Goal: Information Seeking & Learning: Check status

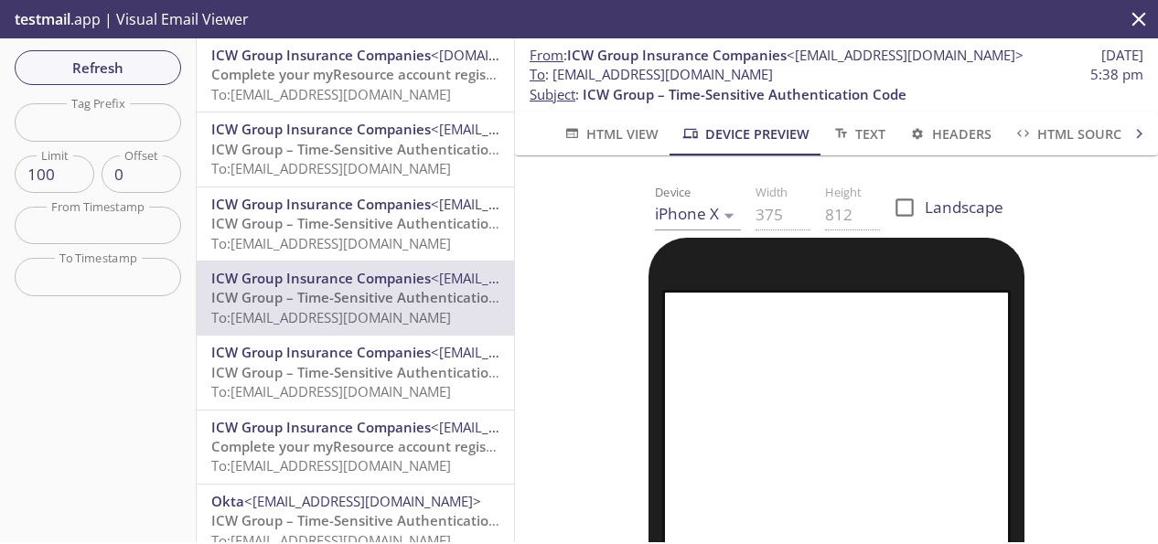
click at [110, 74] on span "Refresh" at bounding box center [97, 68] width 137 height 24
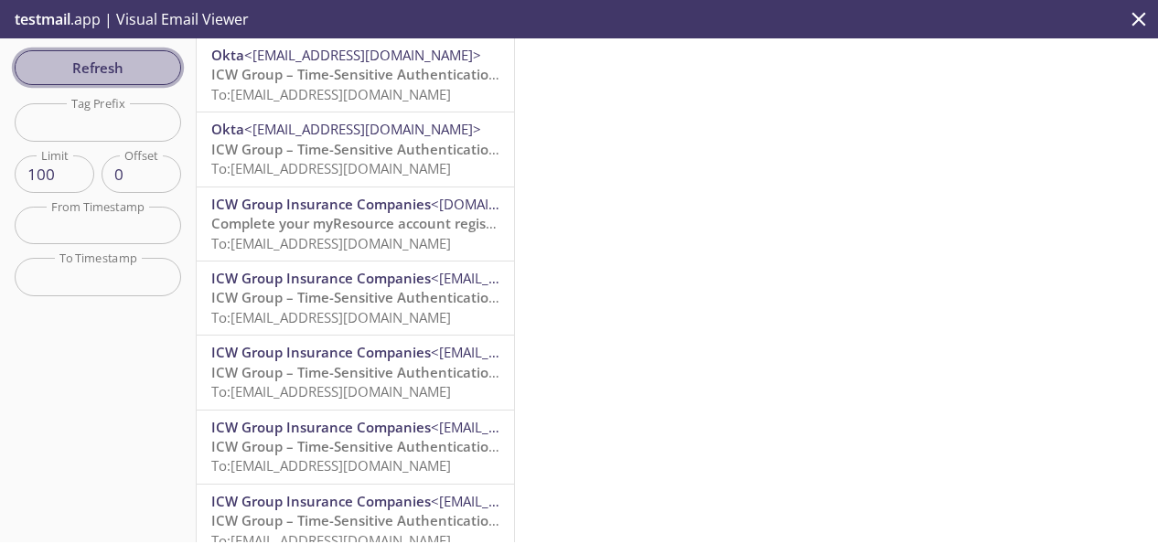
click at [79, 63] on span "Refresh" at bounding box center [97, 68] width 137 height 24
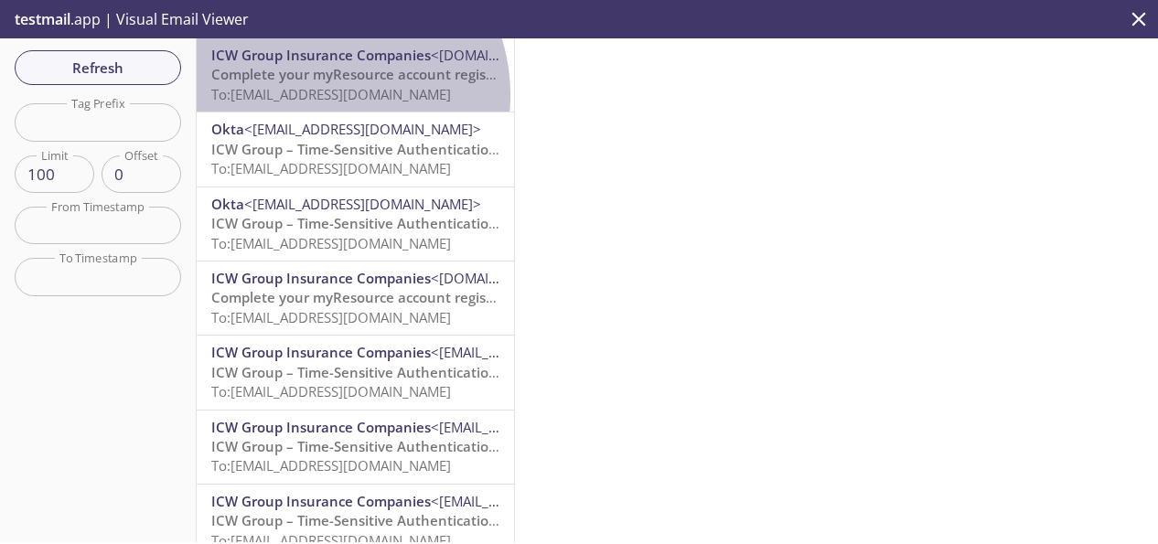
click at [319, 95] on span "To: [EMAIL_ADDRESS][DOMAIN_NAME]" at bounding box center [331, 94] width 240 height 18
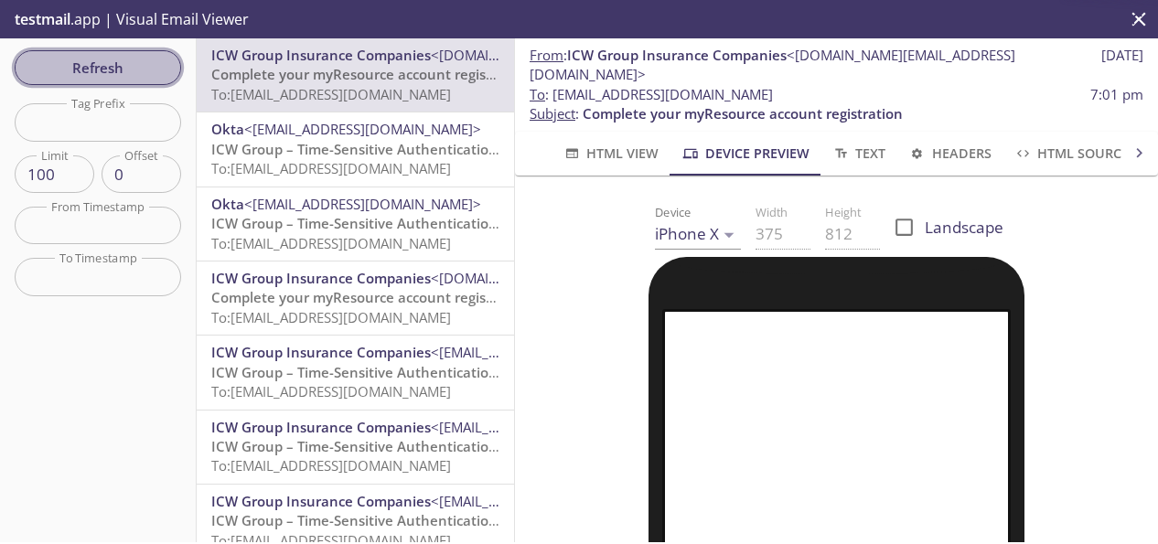
click at [127, 74] on span "Refresh" at bounding box center [97, 68] width 137 height 24
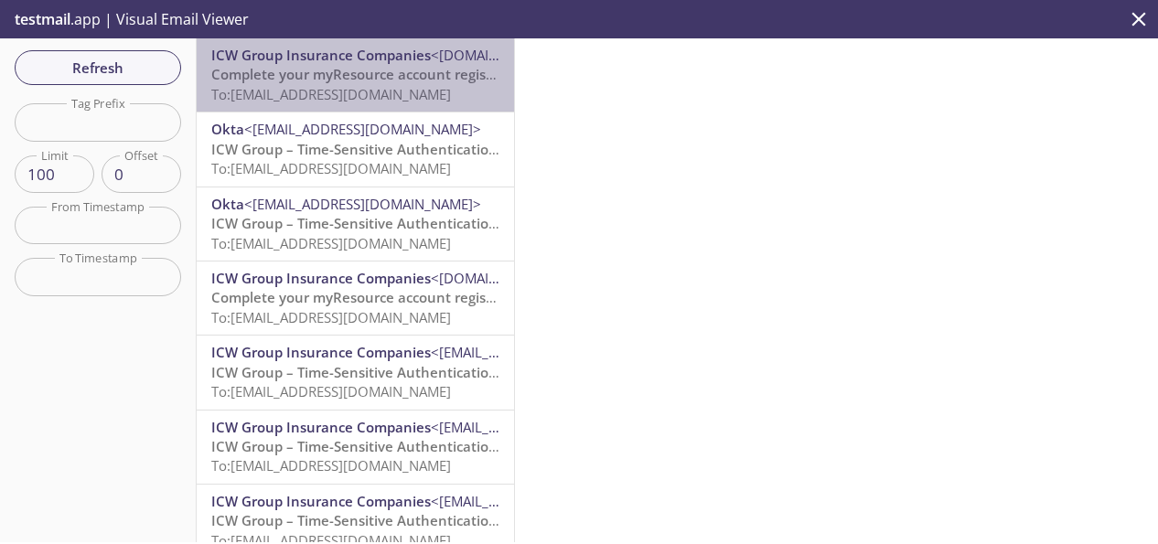
click at [368, 83] on span "Complete your myResource account registration" at bounding box center [371, 74] width 320 height 18
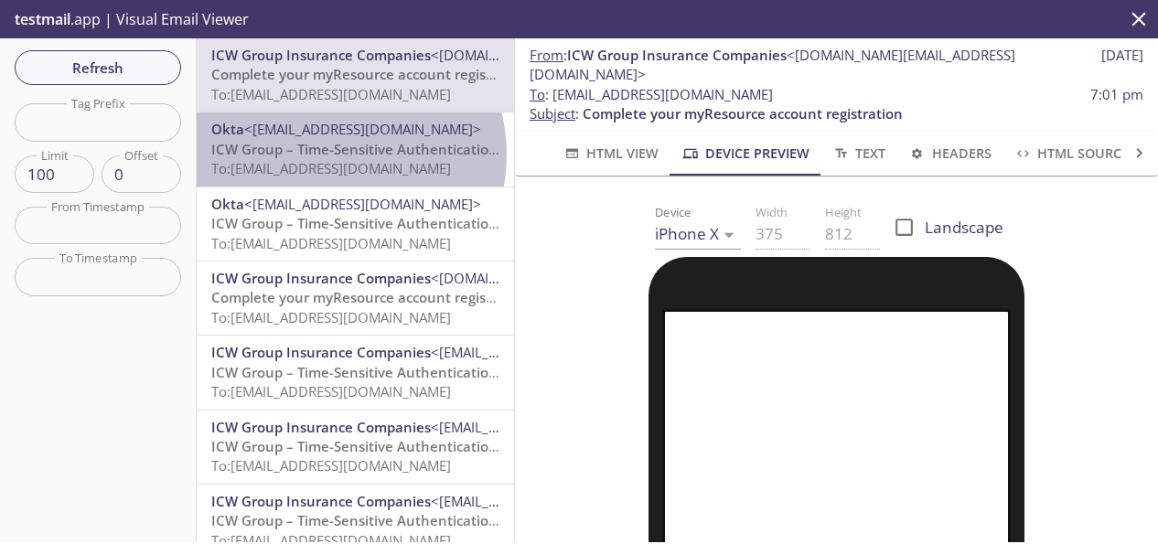
click at [331, 155] on span "ICW Group – Time-Sensitive Authentication Code" at bounding box center [373, 149] width 324 height 18
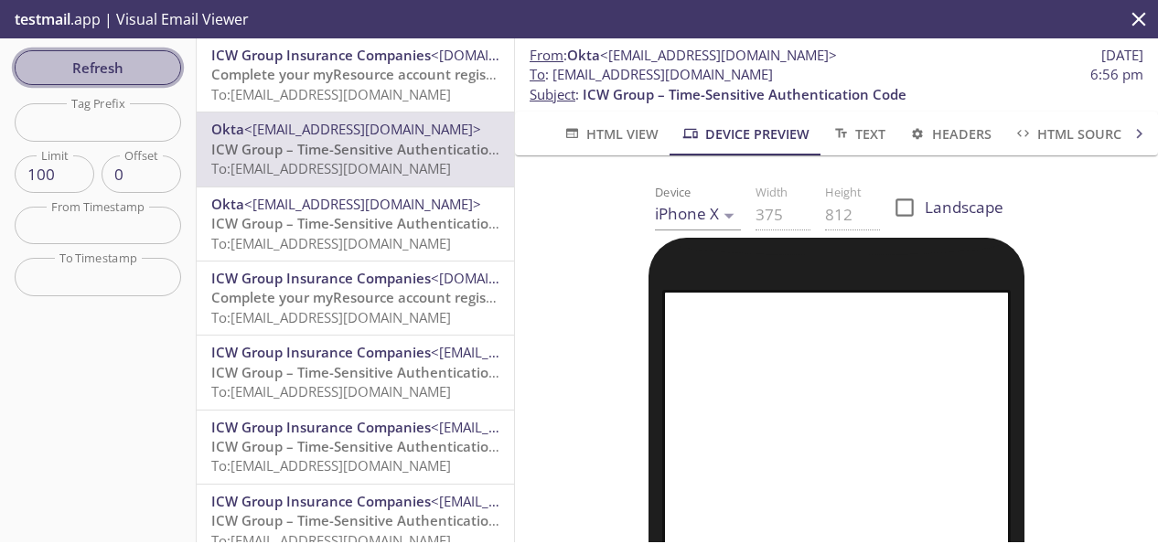
click at [119, 70] on span "Refresh" at bounding box center [97, 68] width 137 height 24
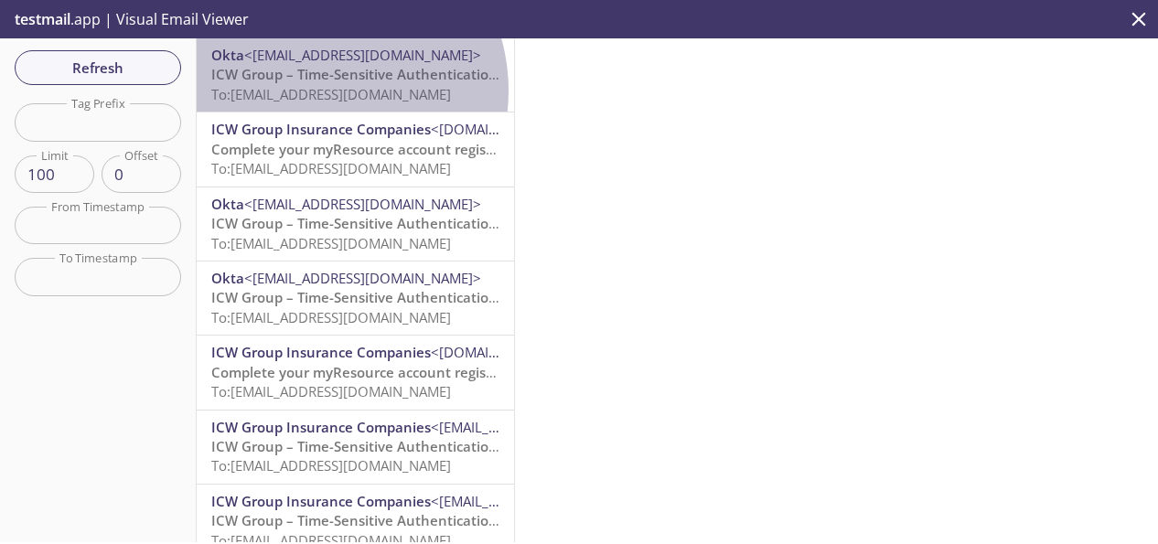
click at [316, 91] on span "To: [EMAIL_ADDRESS][DOMAIN_NAME]" at bounding box center [331, 94] width 240 height 18
